Goal: Transaction & Acquisition: Obtain resource

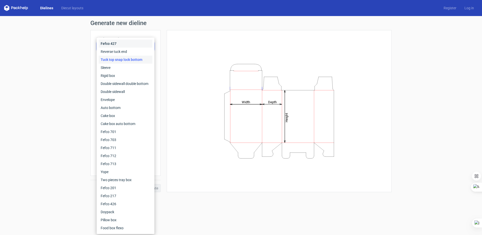
click at [128, 47] on div "Fefco 427" at bounding box center [126, 44] width 54 height 8
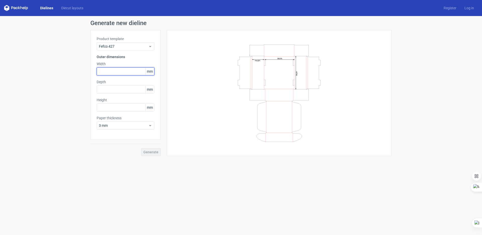
click at [108, 71] on input "text" at bounding box center [126, 71] width 58 height 8
click at [122, 47] on span "Fefco 427" at bounding box center [123, 46] width 49 height 5
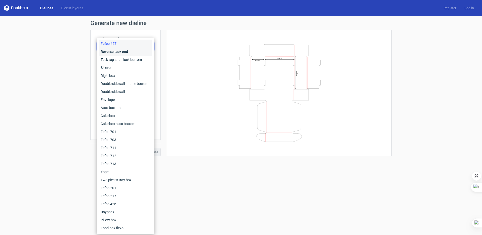
click at [114, 52] on div "Reverse tuck end" at bounding box center [126, 52] width 54 height 8
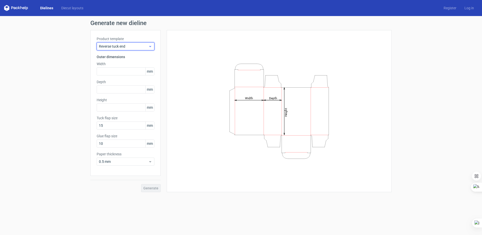
click at [120, 47] on span "Reverse tuck end" at bounding box center [123, 46] width 49 height 5
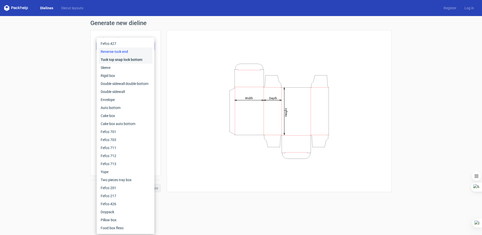
click at [118, 59] on div "Tuck top snap lock bottom" at bounding box center [126, 60] width 54 height 8
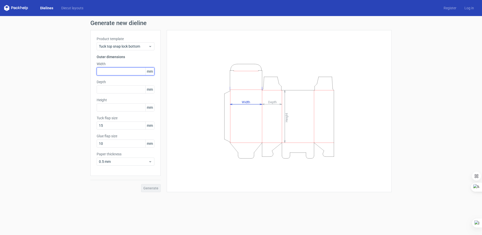
click at [114, 70] on input "text" at bounding box center [126, 71] width 58 height 8
type input "120"
click at [135, 91] on input "text" at bounding box center [126, 90] width 58 height 8
type input "90"
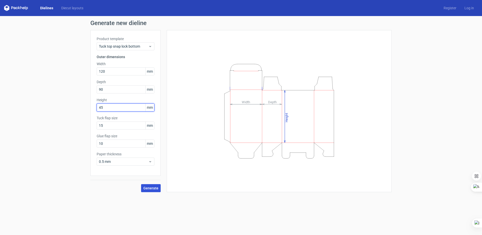
type input "45"
click at [148, 187] on span "Generate" at bounding box center [150, 189] width 15 height 4
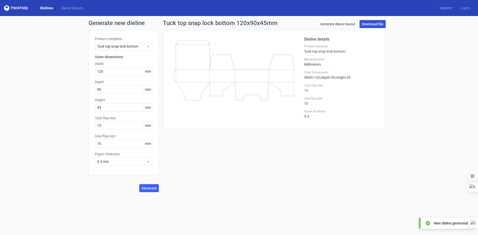
click at [379, 24] on link "Download file" at bounding box center [372, 24] width 26 height 8
click at [121, 49] on div "Tuck top snap lock bottom" at bounding box center [124, 46] width 58 height 8
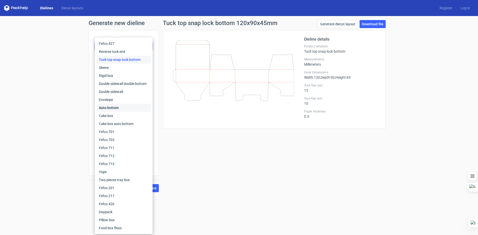
click at [125, 109] on div "Auto bottom" at bounding box center [124, 108] width 54 height 8
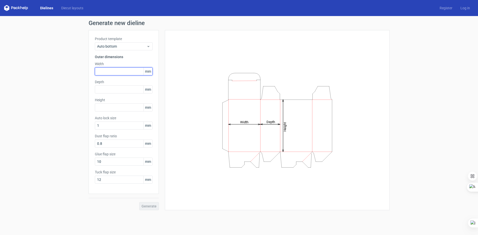
click at [117, 70] on input "text" at bounding box center [124, 71] width 58 height 8
type input "42"
type input "142"
click at [139, 202] on button "Generate" at bounding box center [149, 206] width 20 height 8
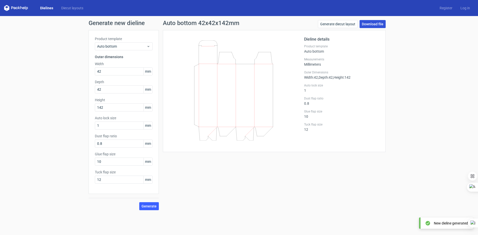
click at [374, 24] on link "Download file" at bounding box center [372, 24] width 26 height 8
